Goal: Task Accomplishment & Management: Use online tool/utility

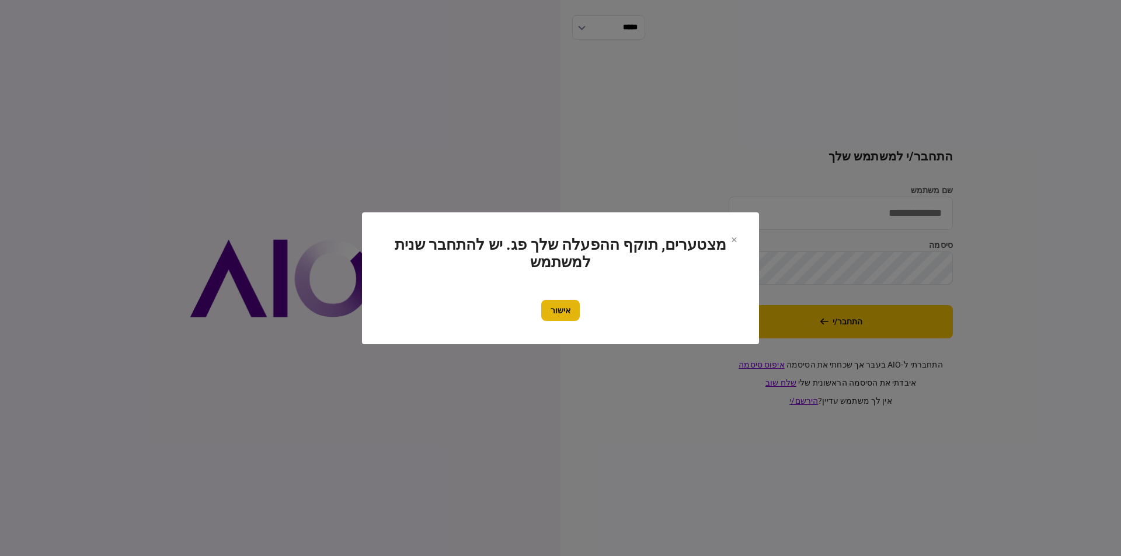
type input "*********"
drag, startPoint x: 546, startPoint y: 309, endPoint x: 680, endPoint y: 328, distance: 135.1
click at [547, 309] on button "אישור" at bounding box center [560, 310] width 39 height 21
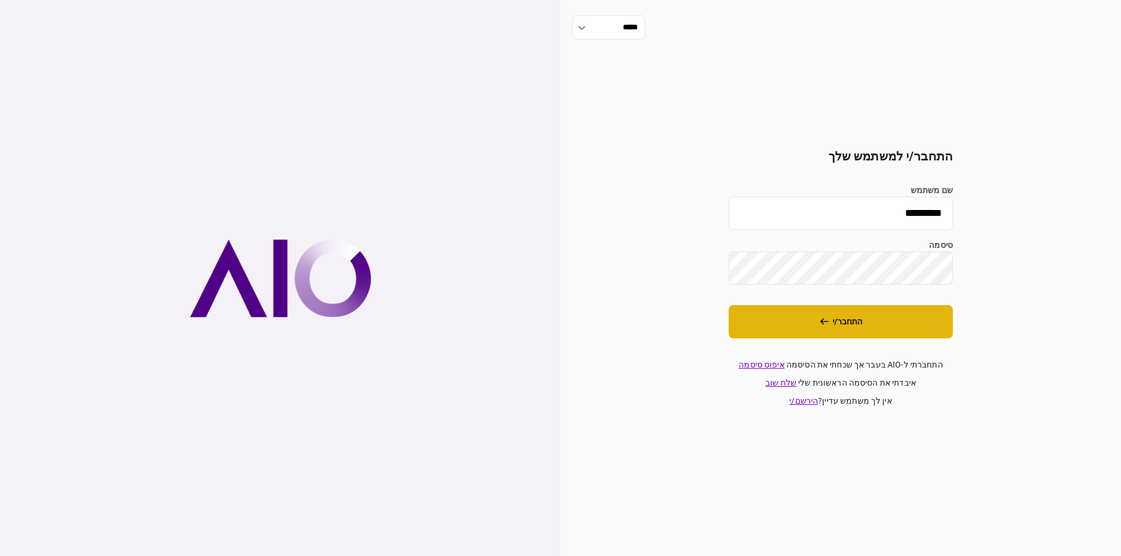
click at [837, 318] on button "התחבר/י" at bounding box center [841, 321] width 224 height 33
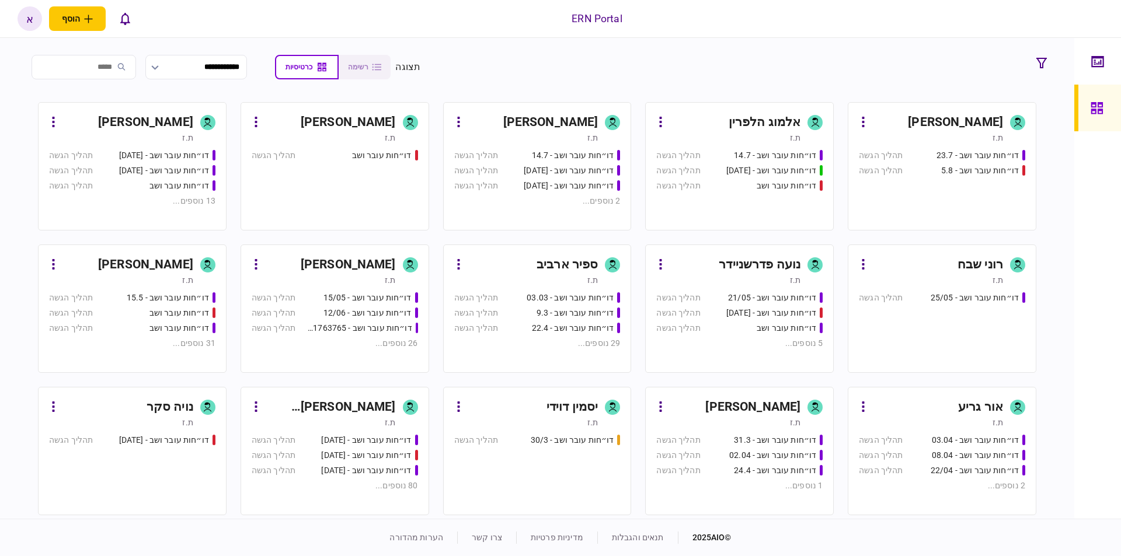
click at [395, 404] on div "[PERSON_NAME] [PERSON_NAME]" at bounding box center [330, 407] width 131 height 19
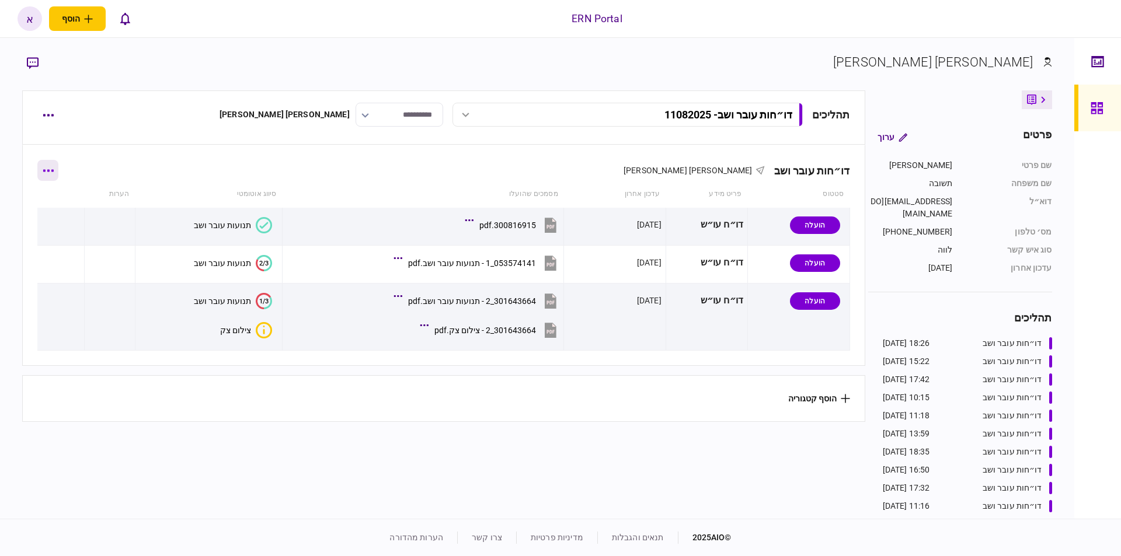
click at [55, 166] on button "button" at bounding box center [47, 170] width 21 height 21
click at [38, 215] on li "הוסף מסמך" at bounding box center [56, 220] width 95 height 26
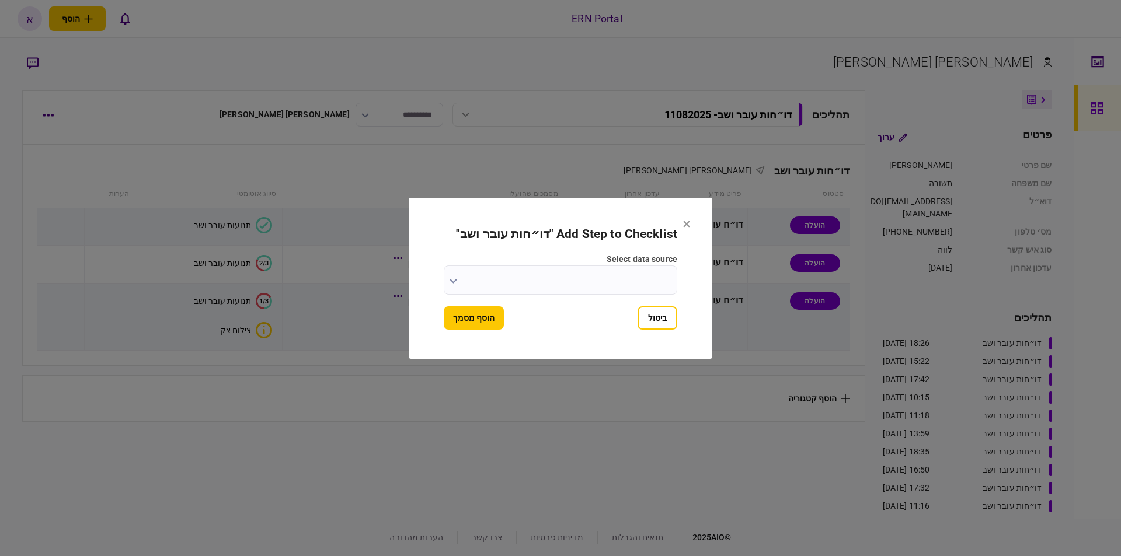
click at [609, 282] on input "select data source" at bounding box center [561, 280] width 234 height 29
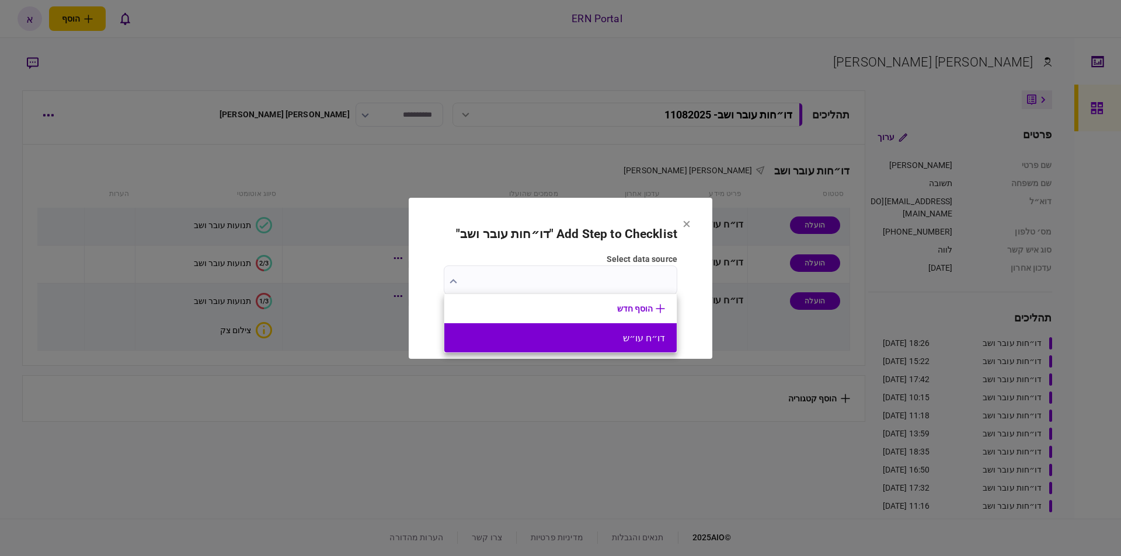
click at [620, 341] on button "דו״ח עו״ש" at bounding box center [560, 338] width 209 height 11
type input "*********"
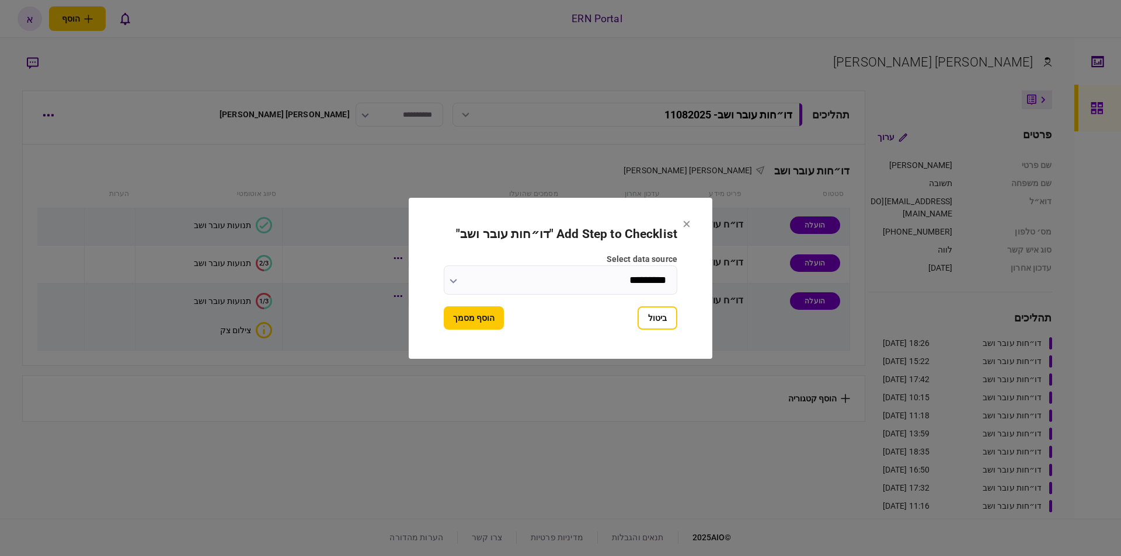
click at [503, 326] on button "הוסף מסמך" at bounding box center [474, 317] width 60 height 23
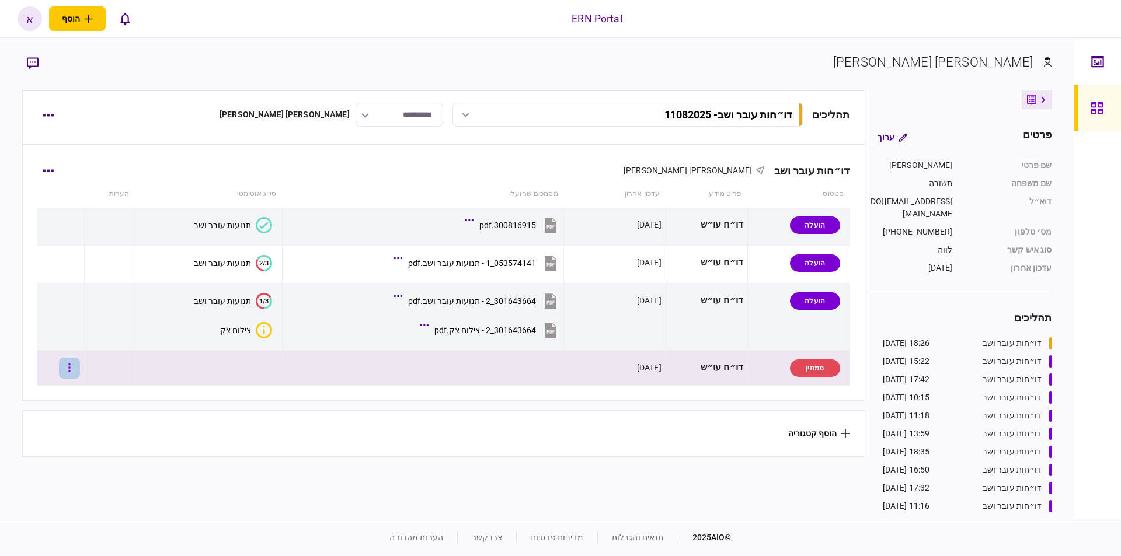
click at [80, 373] on button "button" at bounding box center [69, 368] width 21 height 21
click at [92, 492] on span "העלה קובץ" at bounding box center [77, 494] width 45 height 14
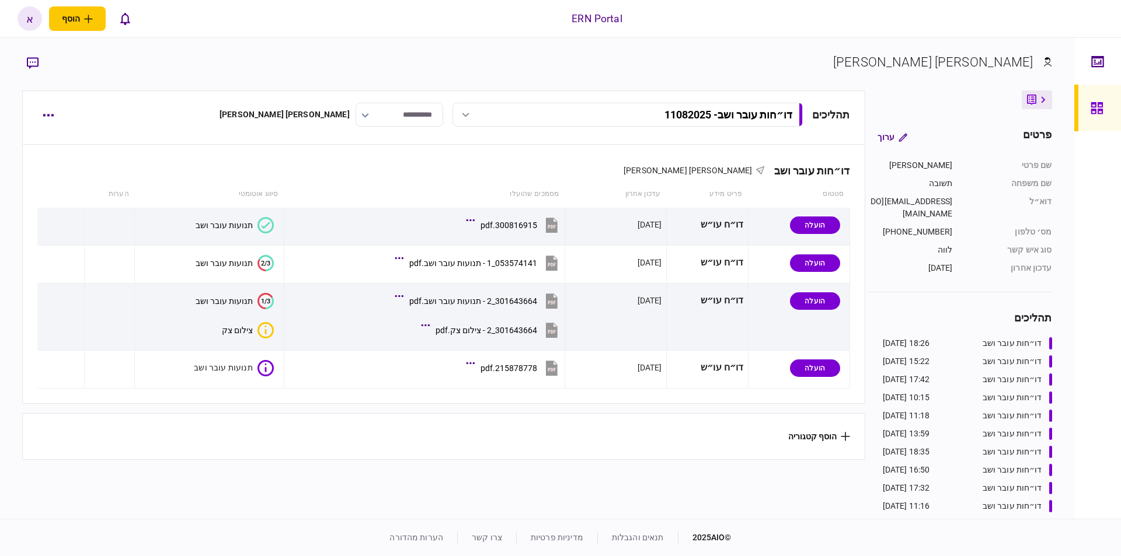
click at [257, 424] on section "הוסף קטגוריה" at bounding box center [443, 436] width 842 height 47
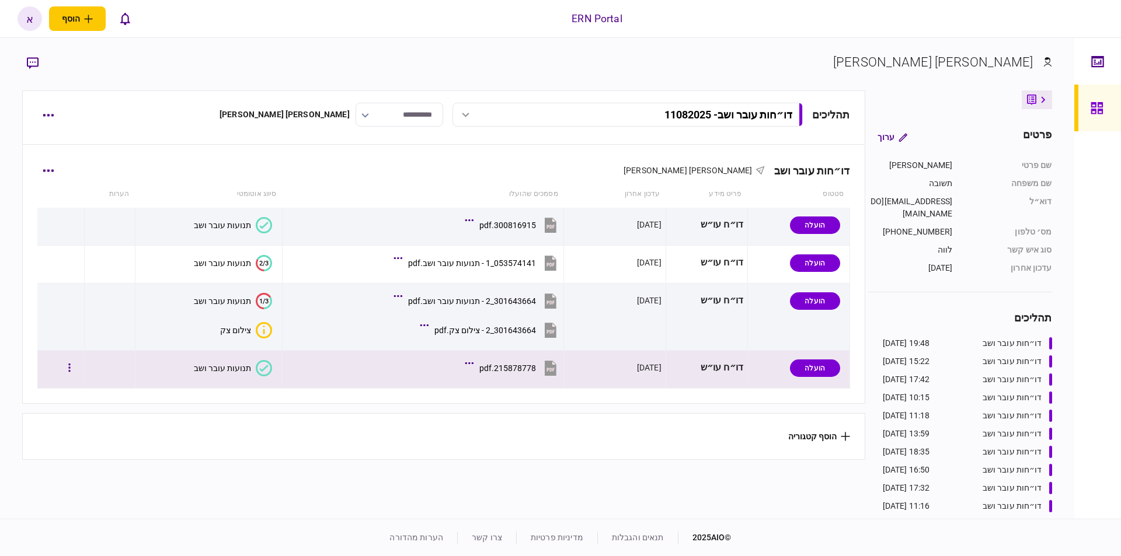
click at [221, 365] on div "תנועות עובר ושב" at bounding box center [222, 368] width 57 height 9
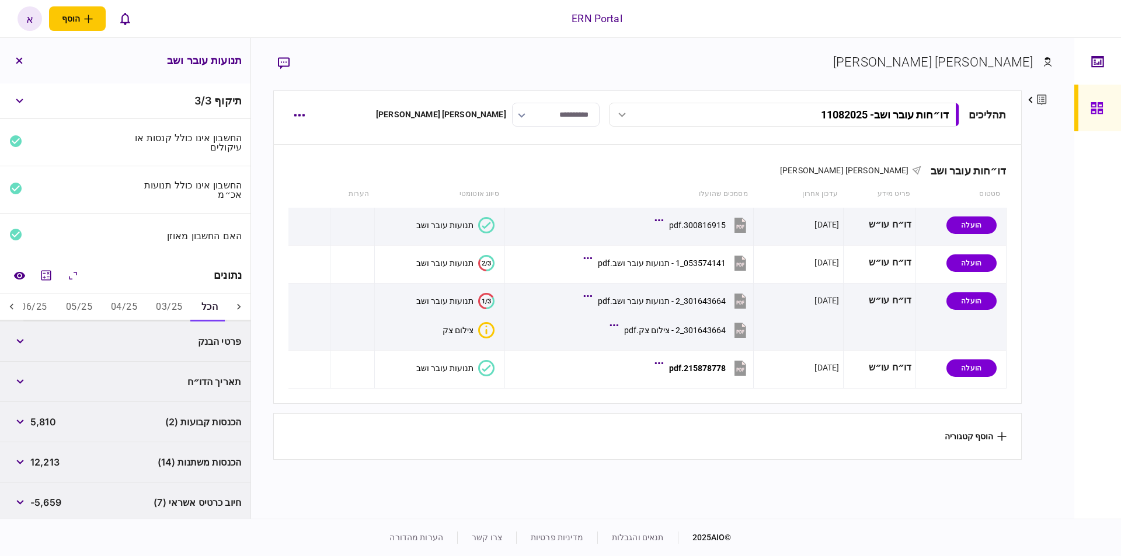
click at [166, 304] on button "03/25" at bounding box center [169, 308] width 45 height 28
click at [47, 276] on icon "מחשבון" at bounding box center [46, 276] width 14 height 14
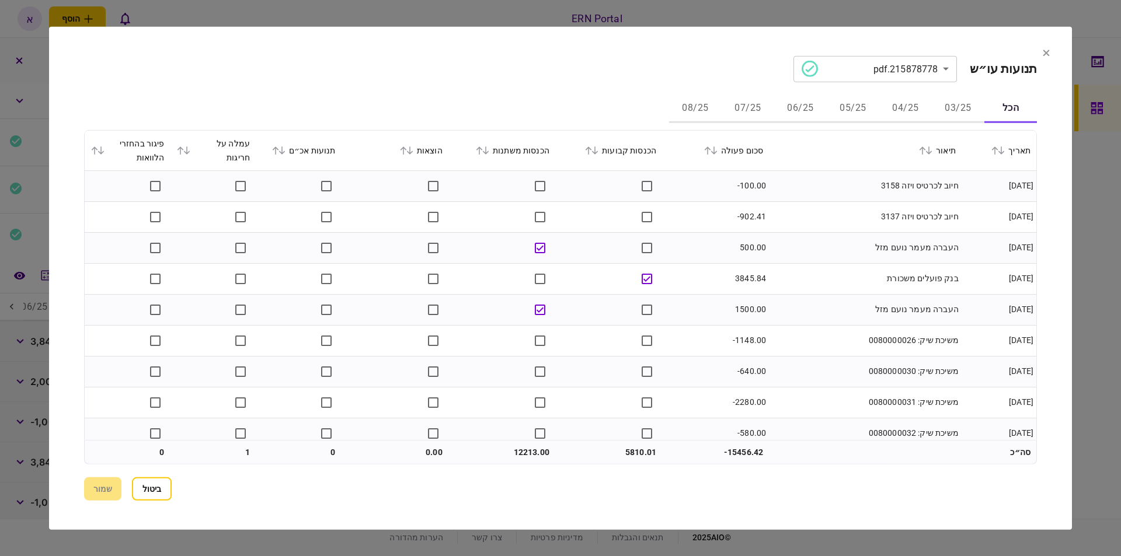
click at [849, 100] on button "05/25" at bounding box center [853, 109] width 53 height 28
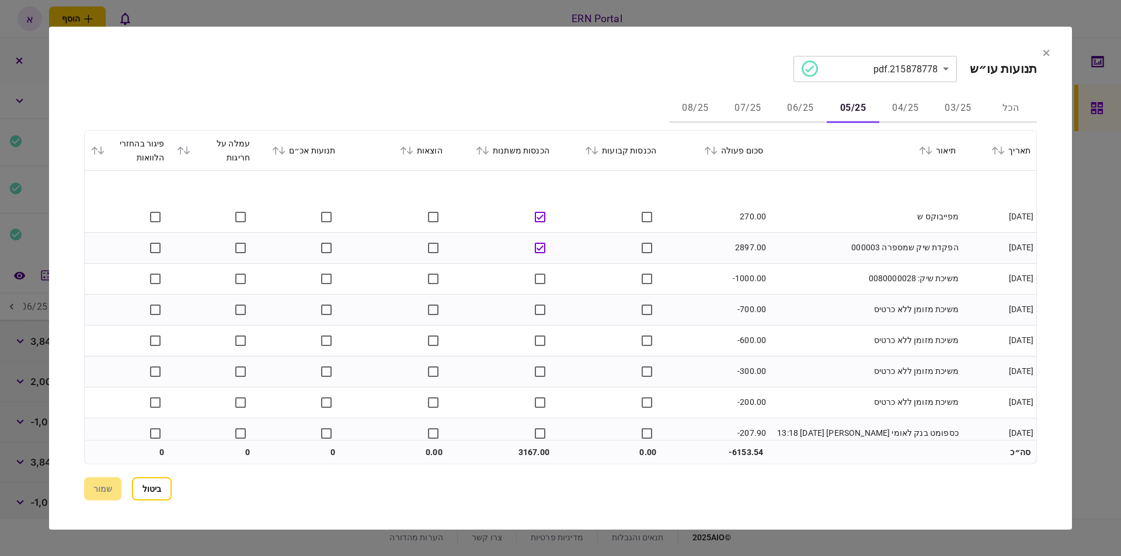
scroll to position [41, 0]
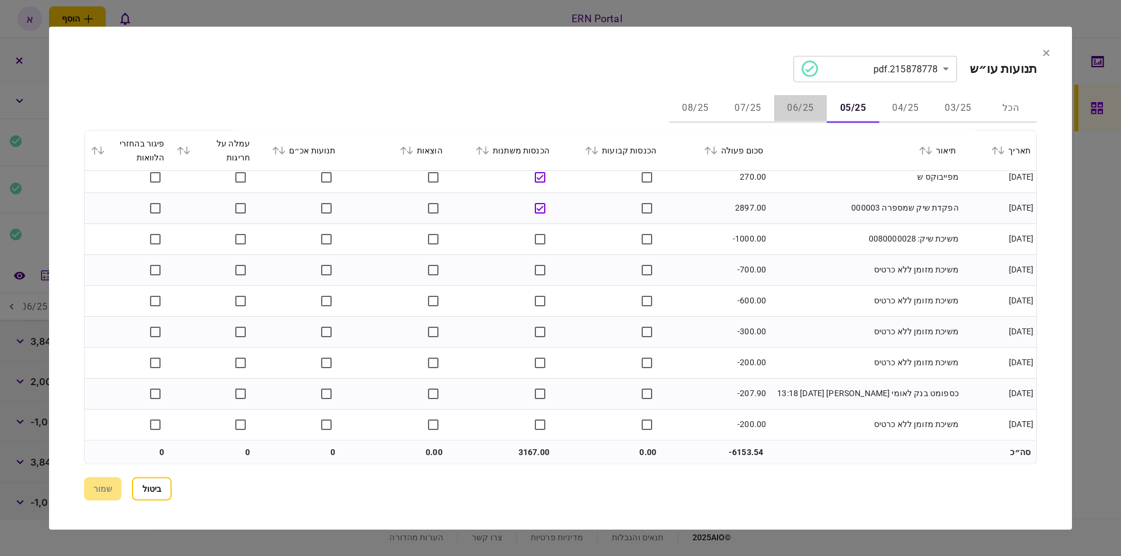
click at [800, 110] on button "06/25" at bounding box center [800, 109] width 53 height 28
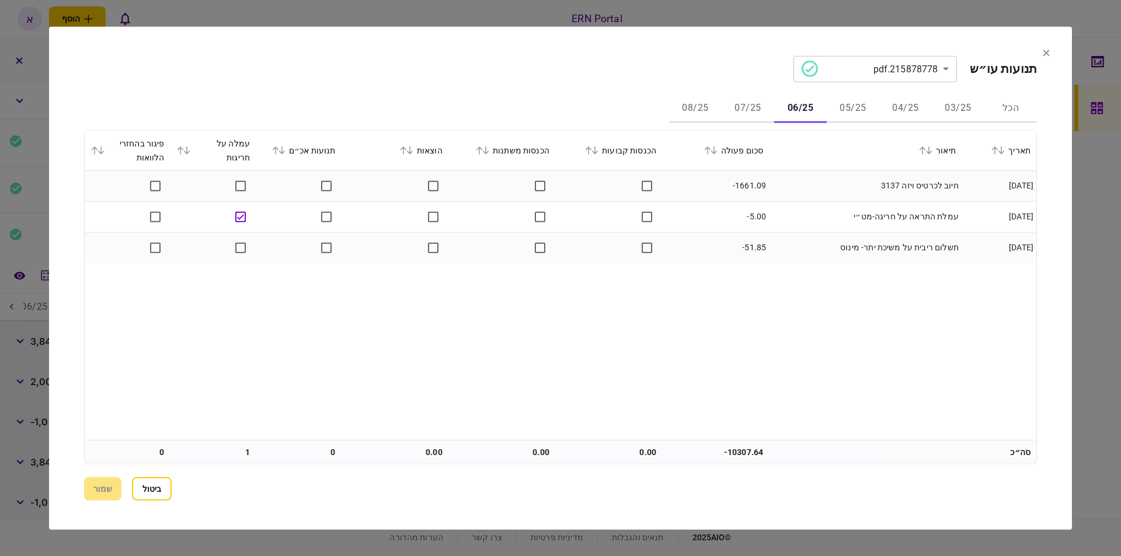
click at [747, 114] on button "07/25" at bounding box center [748, 109] width 53 height 28
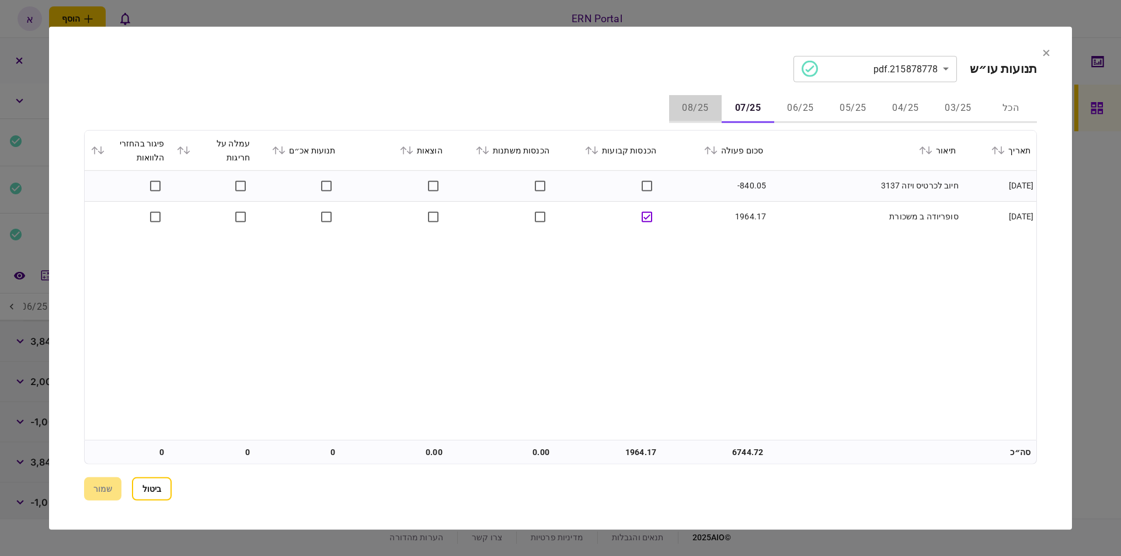
click at [685, 111] on button "08/25" at bounding box center [695, 109] width 53 height 28
click at [867, 109] on button "05/25" at bounding box center [853, 109] width 53 height 28
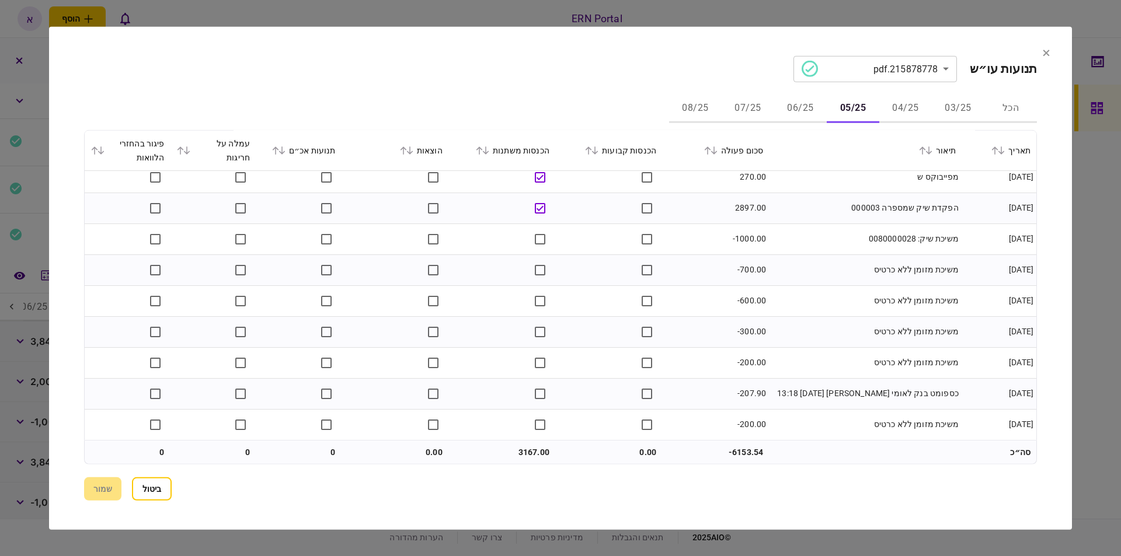
scroll to position [0, 0]
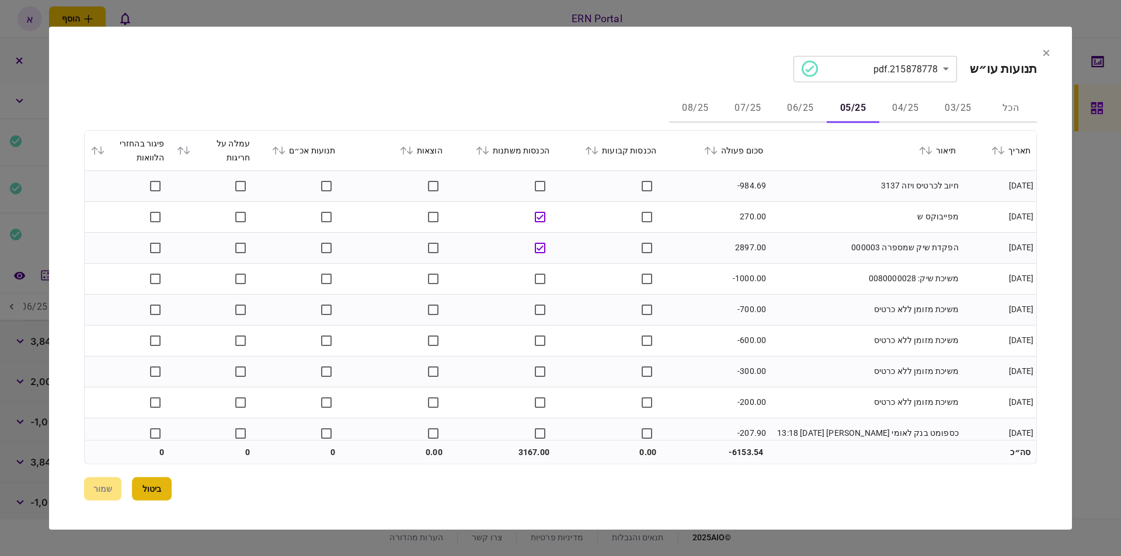
click at [158, 494] on button "ביטול" at bounding box center [152, 489] width 40 height 23
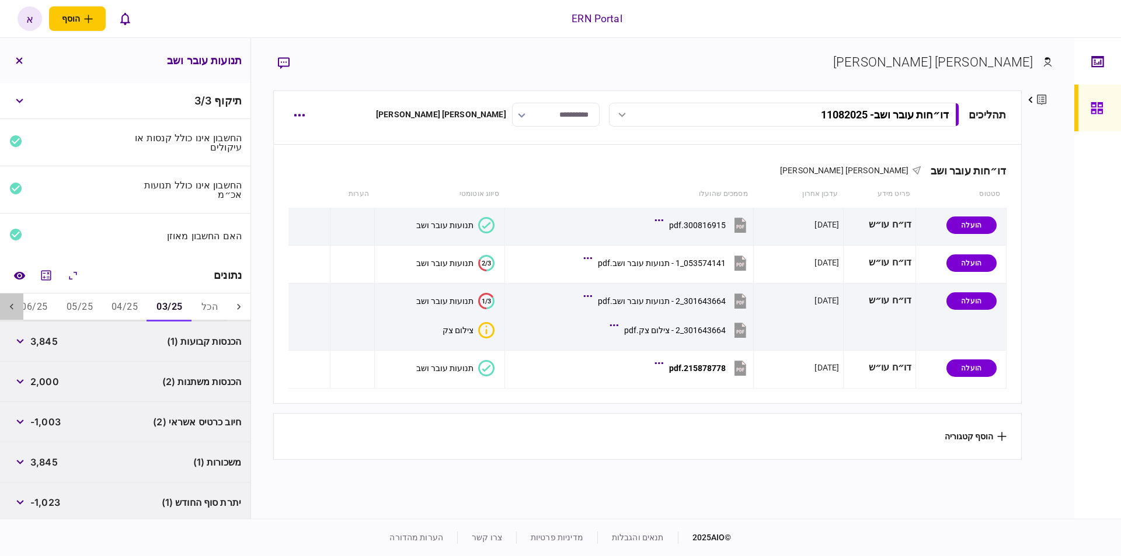
click at [12, 302] on icon at bounding box center [12, 307] width 12 height 12
click at [176, 300] on button "05/25" at bounding box center [181, 308] width 45 height 28
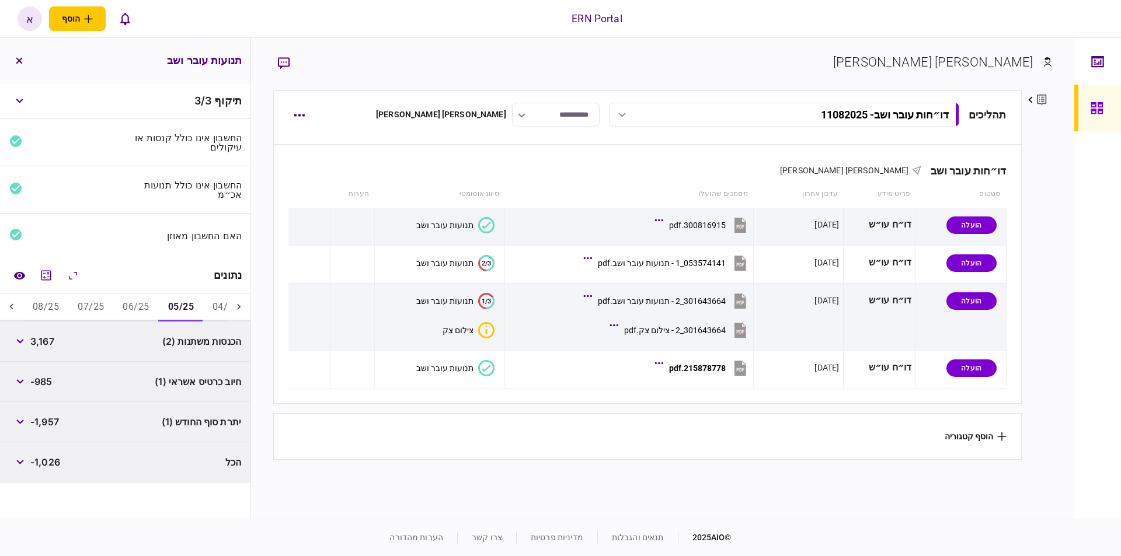
click at [40, 420] on span "-1,957" at bounding box center [44, 422] width 29 height 14
copy span "1,957"
click at [141, 311] on button "06/25" at bounding box center [135, 308] width 45 height 28
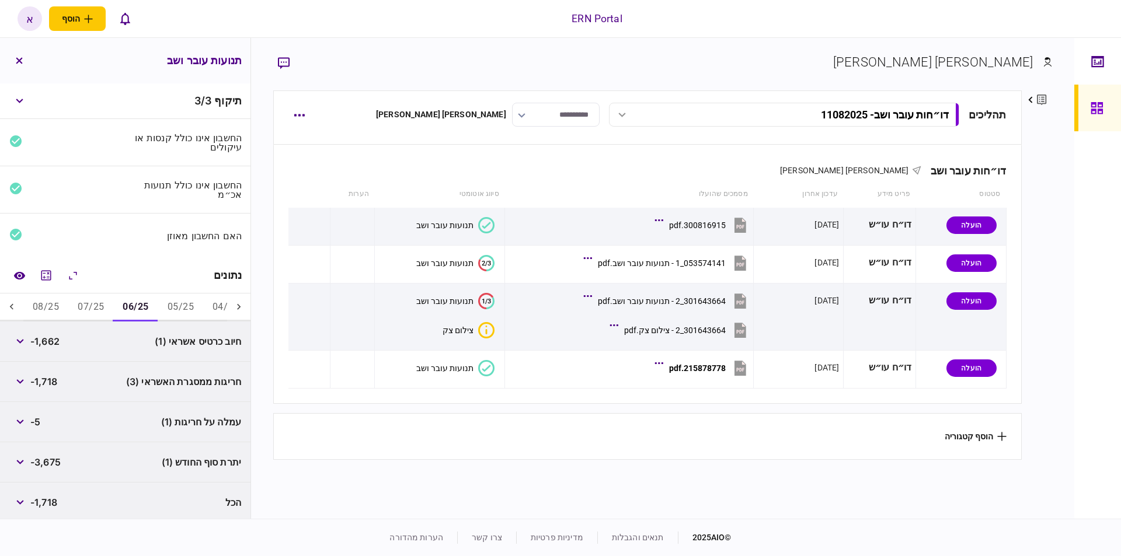
click at [54, 346] on div "-1,662" at bounding box center [34, 341] width 50 height 21
click at [51, 339] on span "-1,662" at bounding box center [44, 341] width 29 height 14
click at [41, 378] on span "-1,718" at bounding box center [43, 382] width 27 height 14
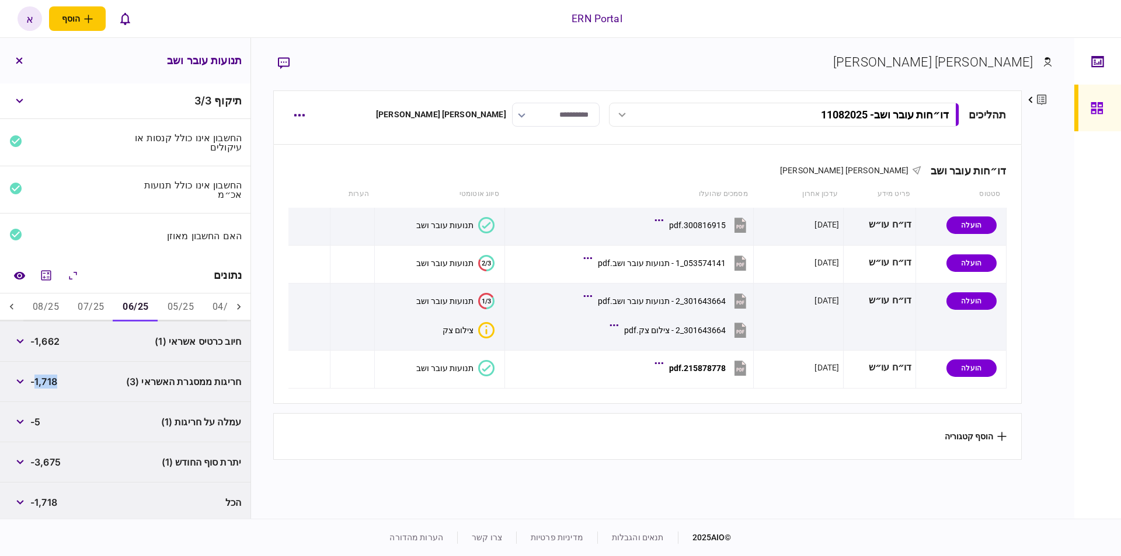
click at [57, 458] on span "-3,675" at bounding box center [45, 462] width 30 height 14
copy span "3,675"
click at [93, 306] on button "07/25" at bounding box center [90, 308] width 45 height 28
click at [40, 340] on span "1,964" at bounding box center [43, 341] width 26 height 14
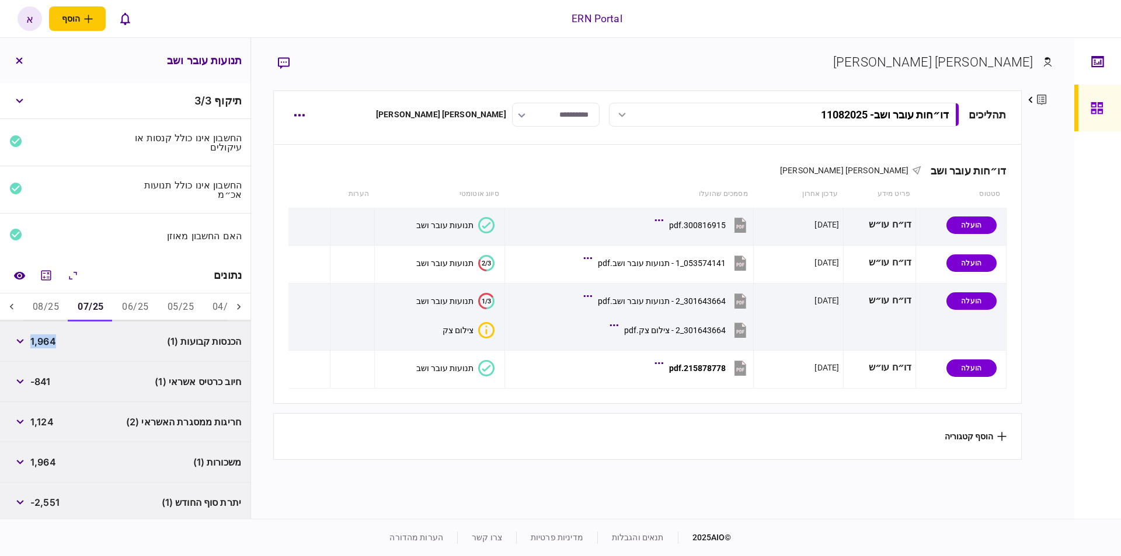
click at [40, 340] on span "1,964" at bounding box center [43, 341] width 26 height 14
copy span "1,964"
click at [44, 503] on span "-2,551" at bounding box center [44, 503] width 29 height 14
copy span ","
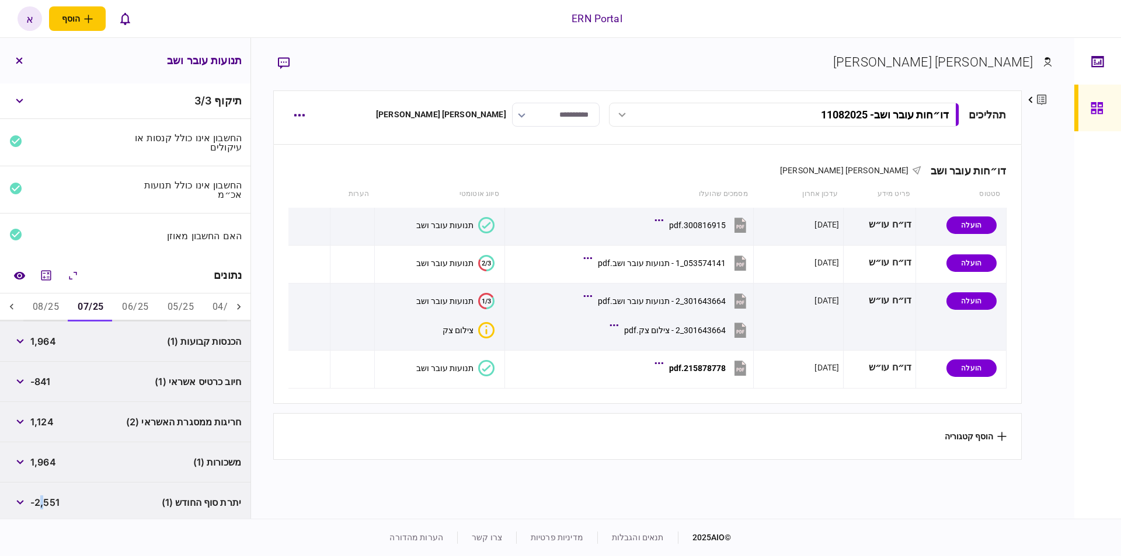
click at [50, 497] on span "-2,551" at bounding box center [44, 503] width 29 height 14
copy span "2,551"
drag, startPoint x: 44, startPoint y: 304, endPoint x: 37, endPoint y: 332, distance: 28.3
click at [44, 304] on button "08/25" at bounding box center [45, 308] width 45 height 28
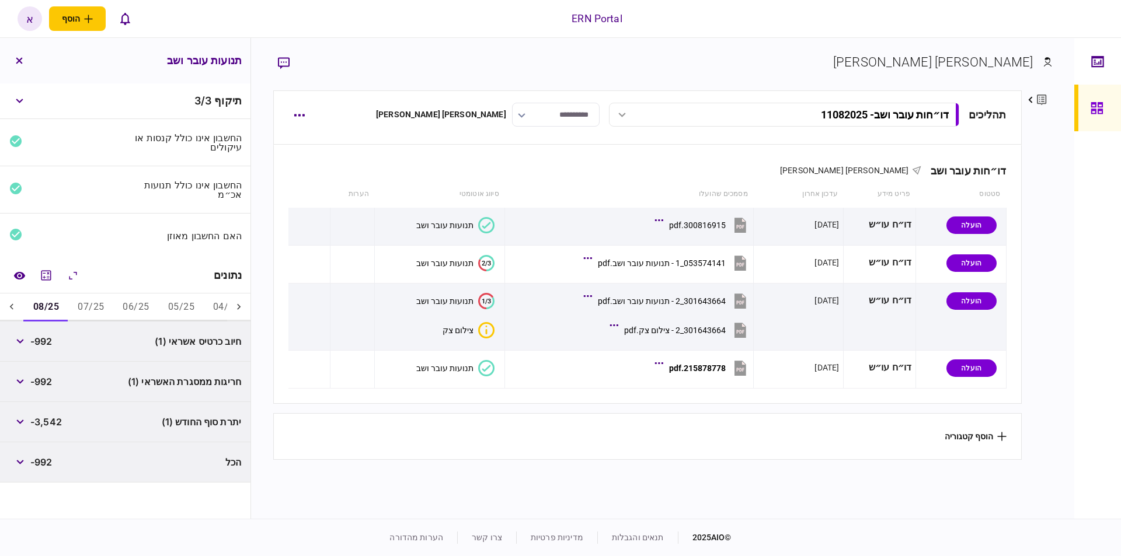
click at [50, 421] on span "-3,542" at bounding box center [46, 422] width 32 height 14
copy span "3,542"
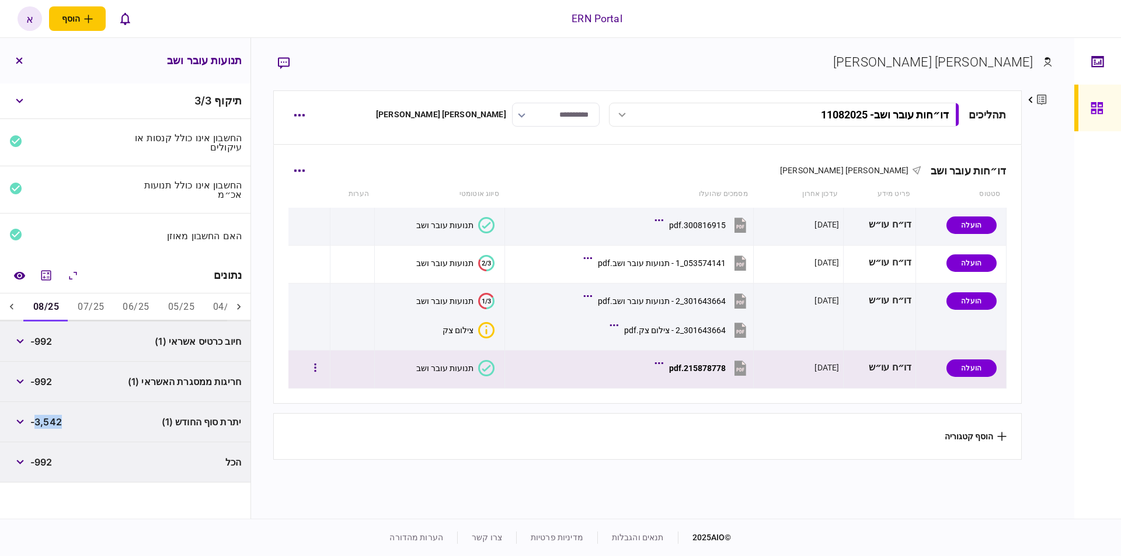
click at [689, 368] on div "215878778.pdf" at bounding box center [697, 368] width 57 height 9
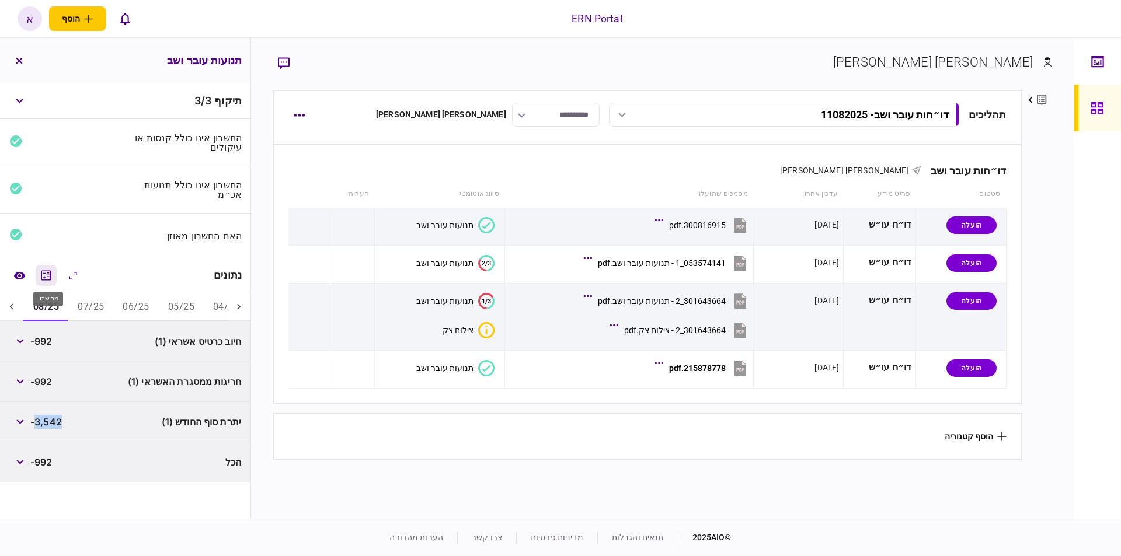
click at [48, 277] on icon "מחשבון" at bounding box center [46, 276] width 14 height 14
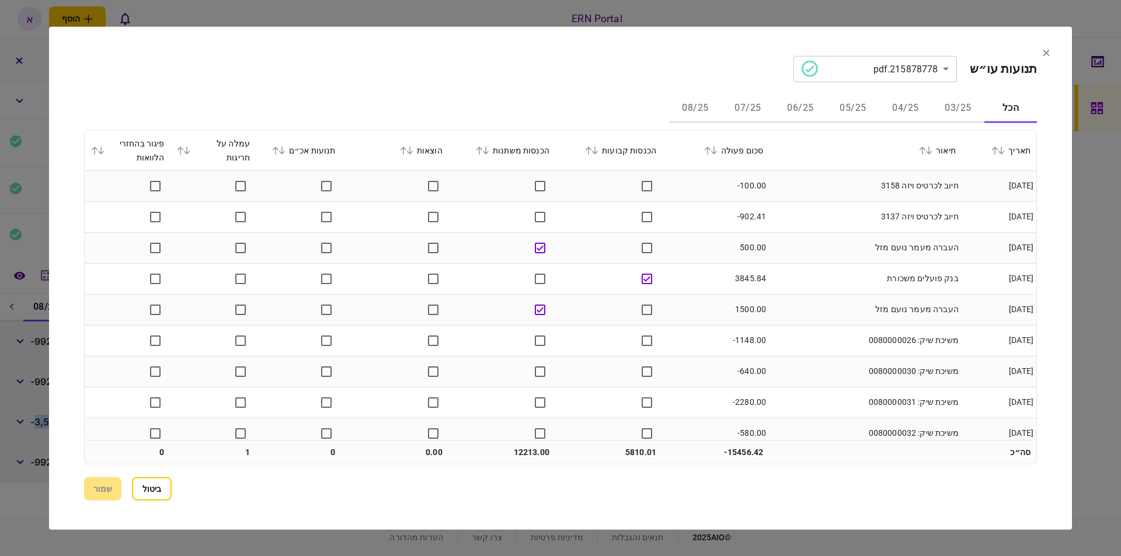
click at [702, 108] on button "08/25" at bounding box center [695, 109] width 53 height 28
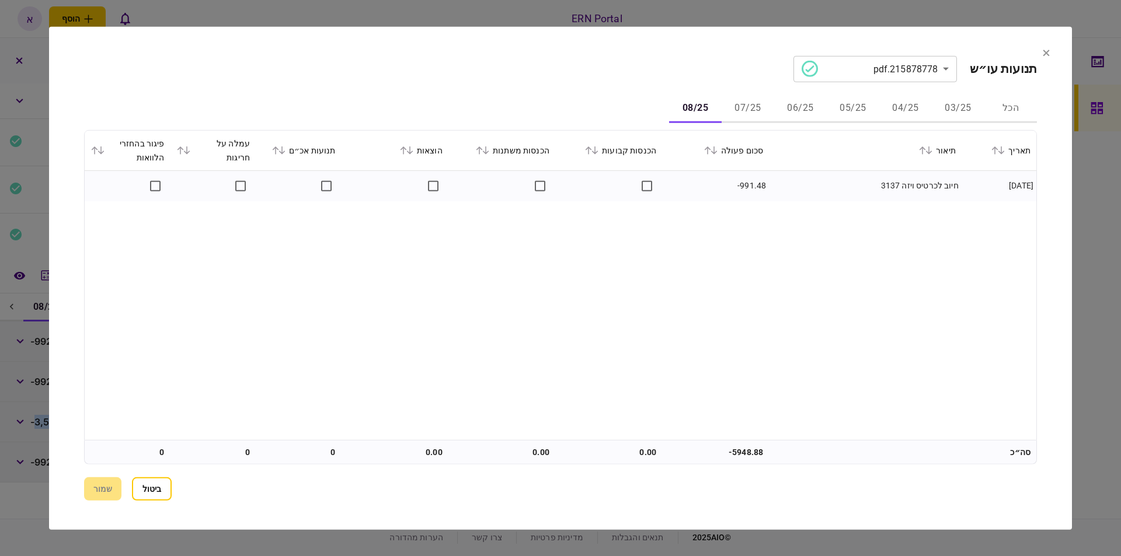
click at [750, 103] on button "07/25" at bounding box center [748, 109] width 53 height 28
click at [812, 108] on button "06/25" at bounding box center [800, 109] width 53 height 28
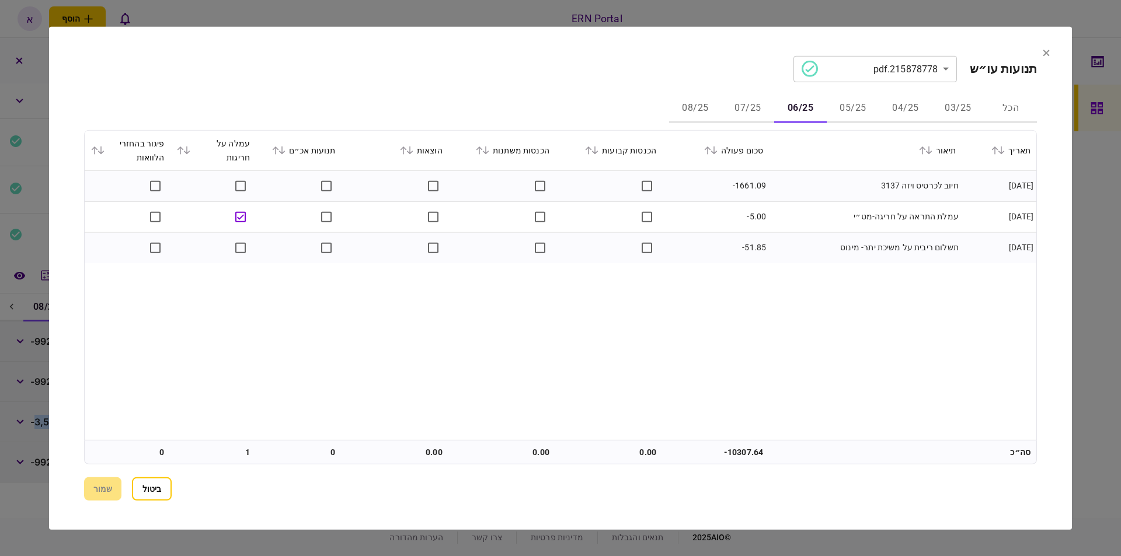
click at [1042, 53] on section "**********" at bounding box center [560, 277] width 1023 height 503
click at [1045, 52] on icon at bounding box center [1046, 53] width 6 height 6
